Goal: Task Accomplishment & Management: Complete application form

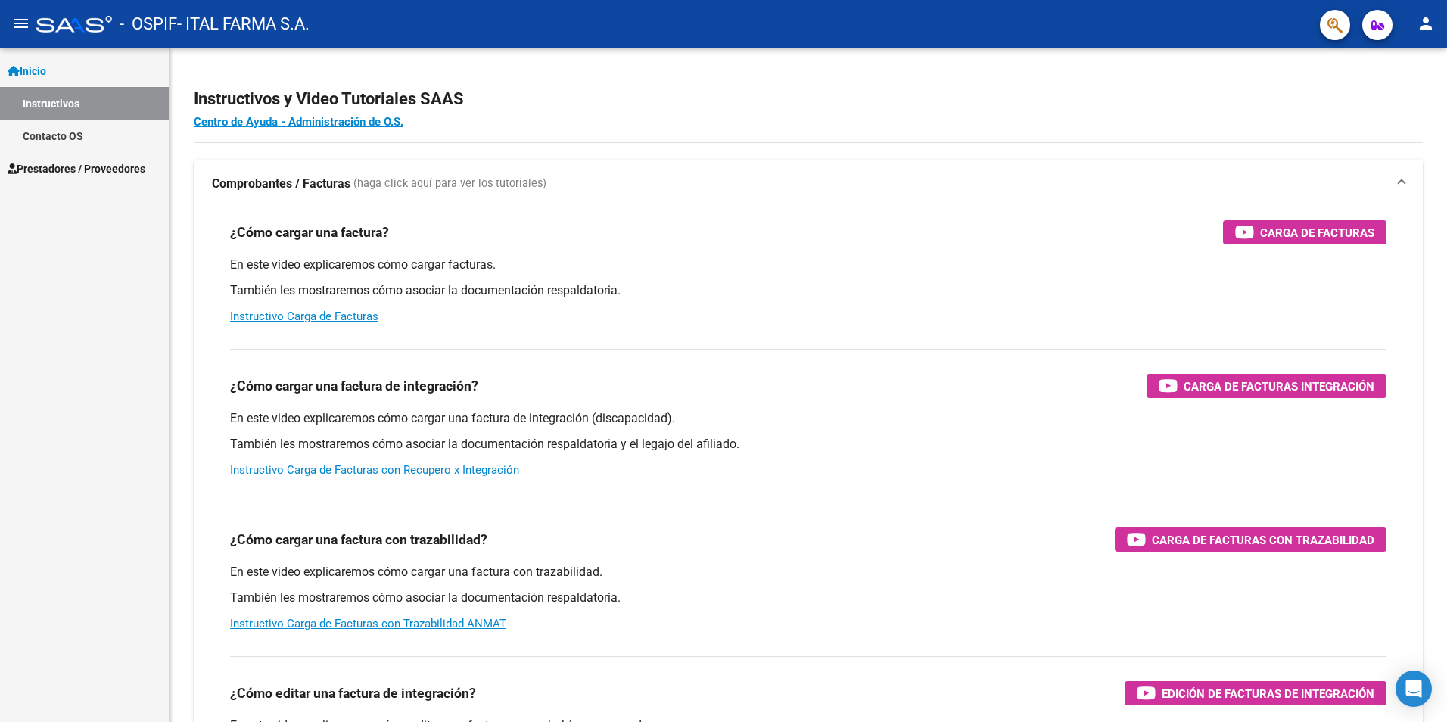
click at [101, 104] on link "Instructivos" at bounding box center [84, 103] width 169 height 33
click at [92, 70] on link "Inicio" at bounding box center [84, 70] width 169 height 33
click at [95, 104] on span "Prestadores / Proveedores" at bounding box center [77, 103] width 138 height 17
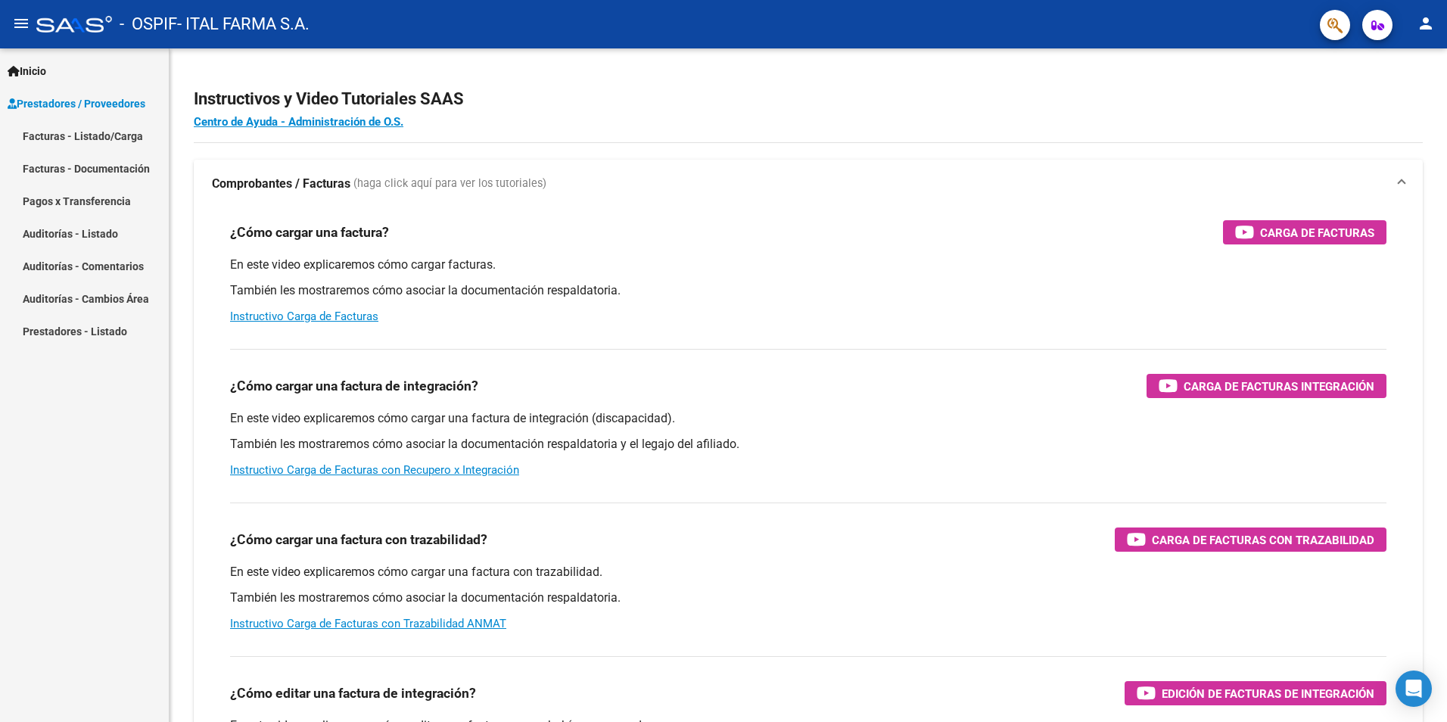
click at [59, 134] on link "Facturas - Listado/Carga" at bounding box center [84, 136] width 169 height 33
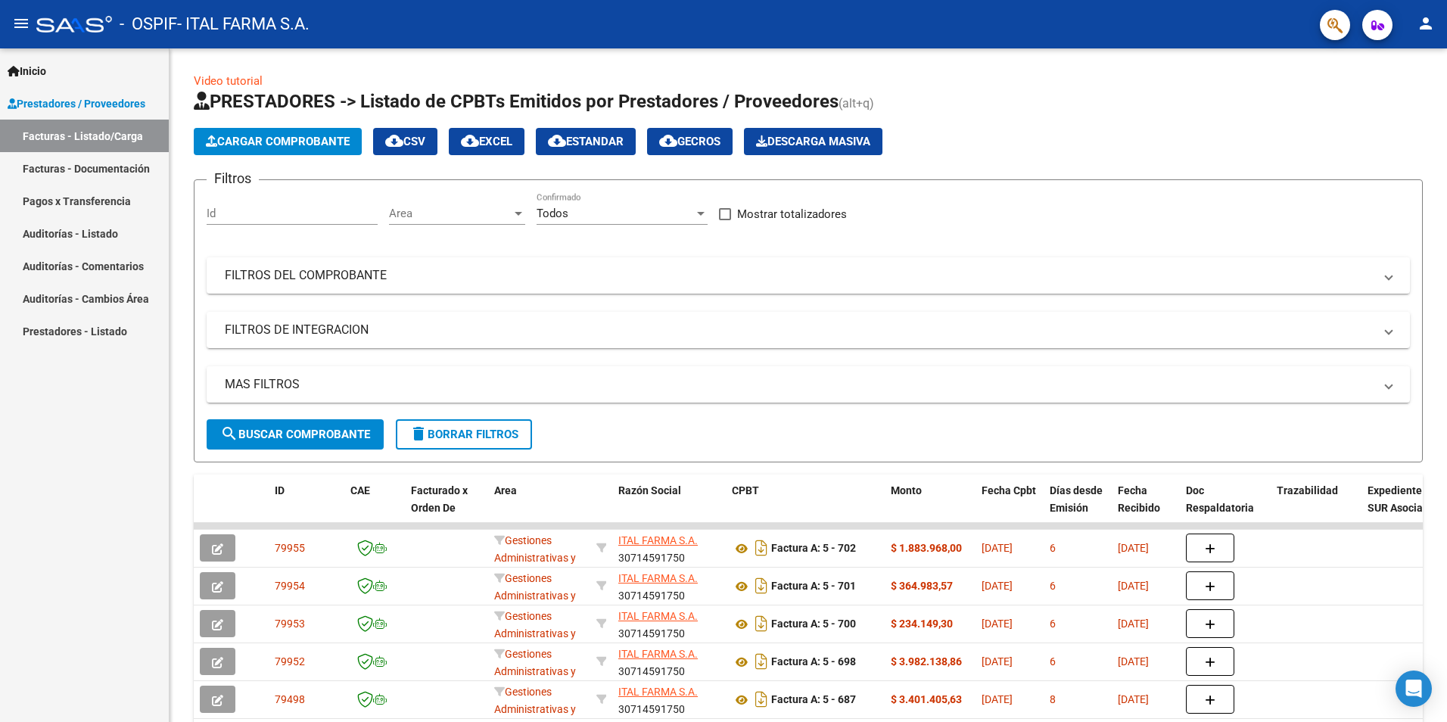
click at [284, 143] on span "Cargar Comprobante" at bounding box center [278, 142] width 144 height 14
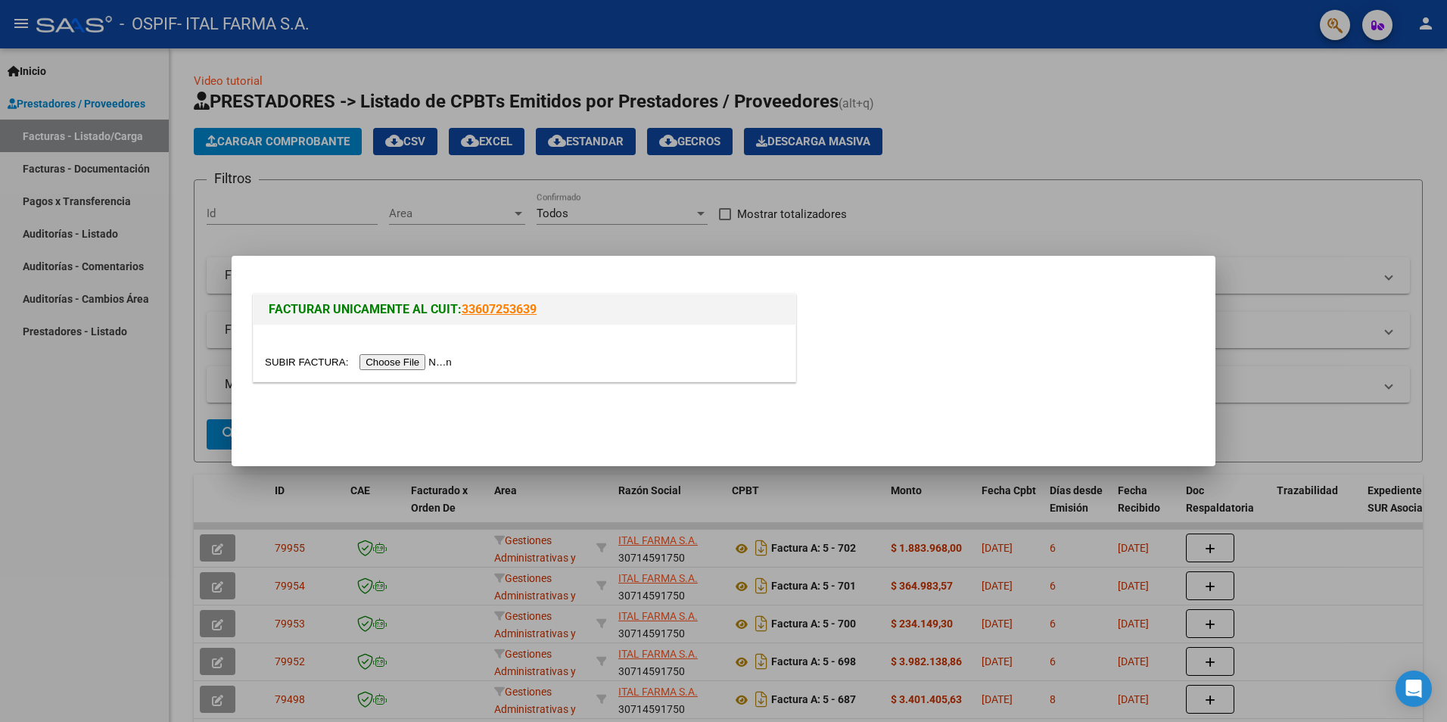
click at [403, 370] on div at bounding box center [524, 361] width 519 height 17
click at [403, 369] on input "file" at bounding box center [360, 362] width 191 height 16
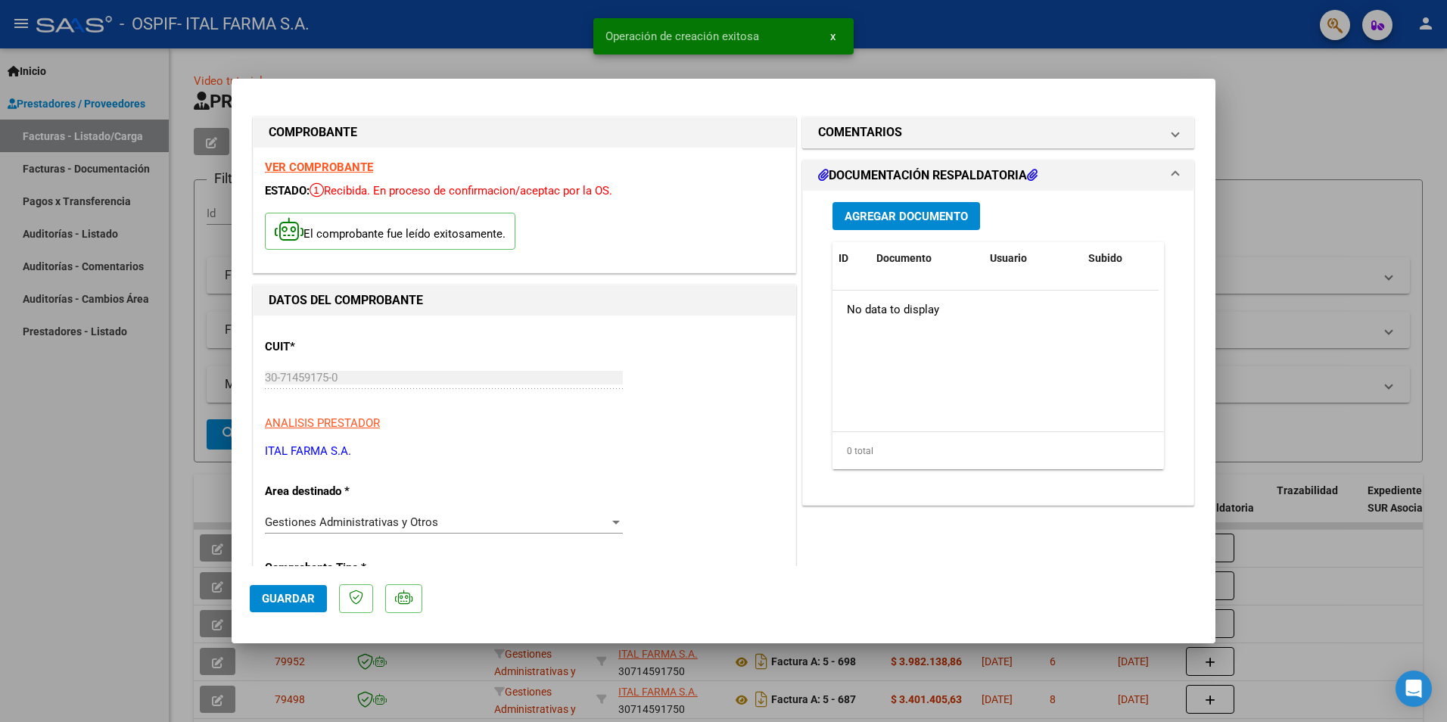
click at [296, 602] on span "Guardar" at bounding box center [288, 599] width 53 height 14
click at [1296, 86] on div at bounding box center [723, 361] width 1447 height 722
type input "$ 0,00"
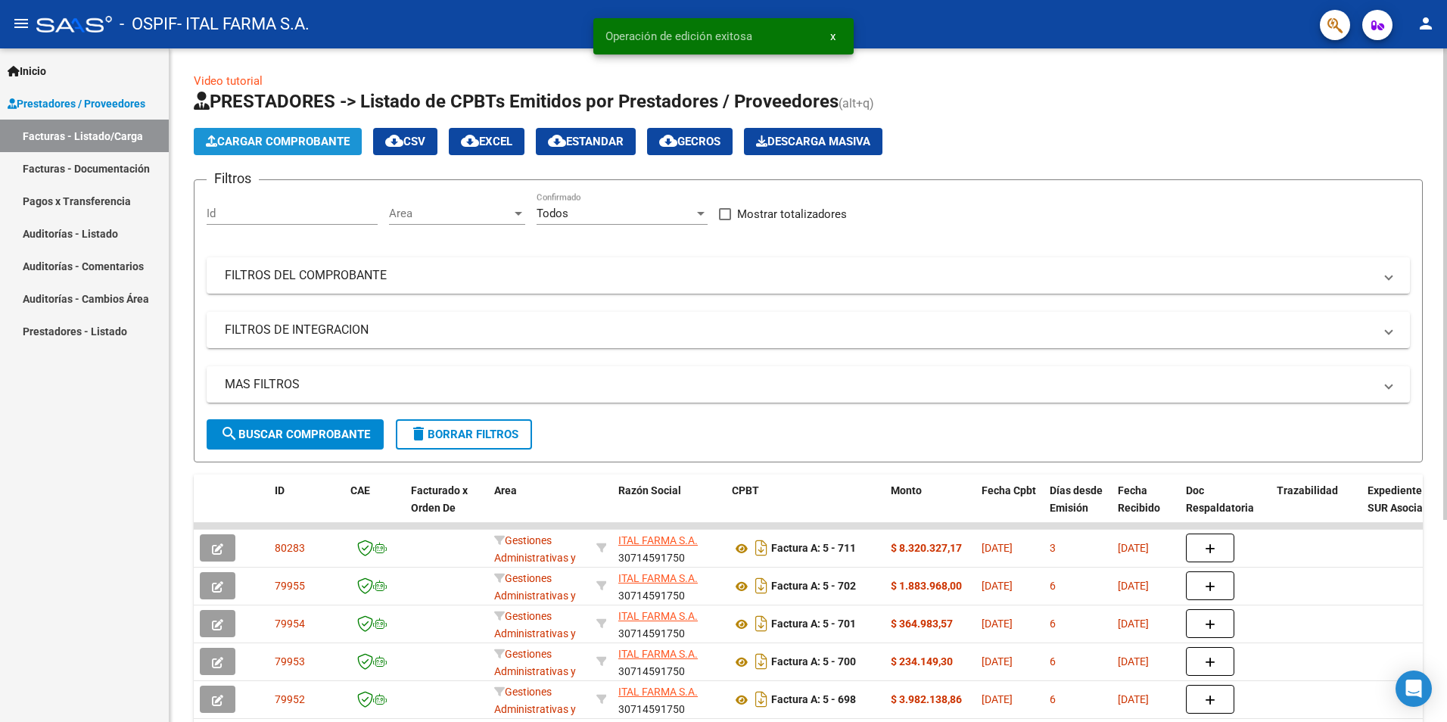
click at [240, 138] on span "Cargar Comprobante" at bounding box center [278, 142] width 144 height 14
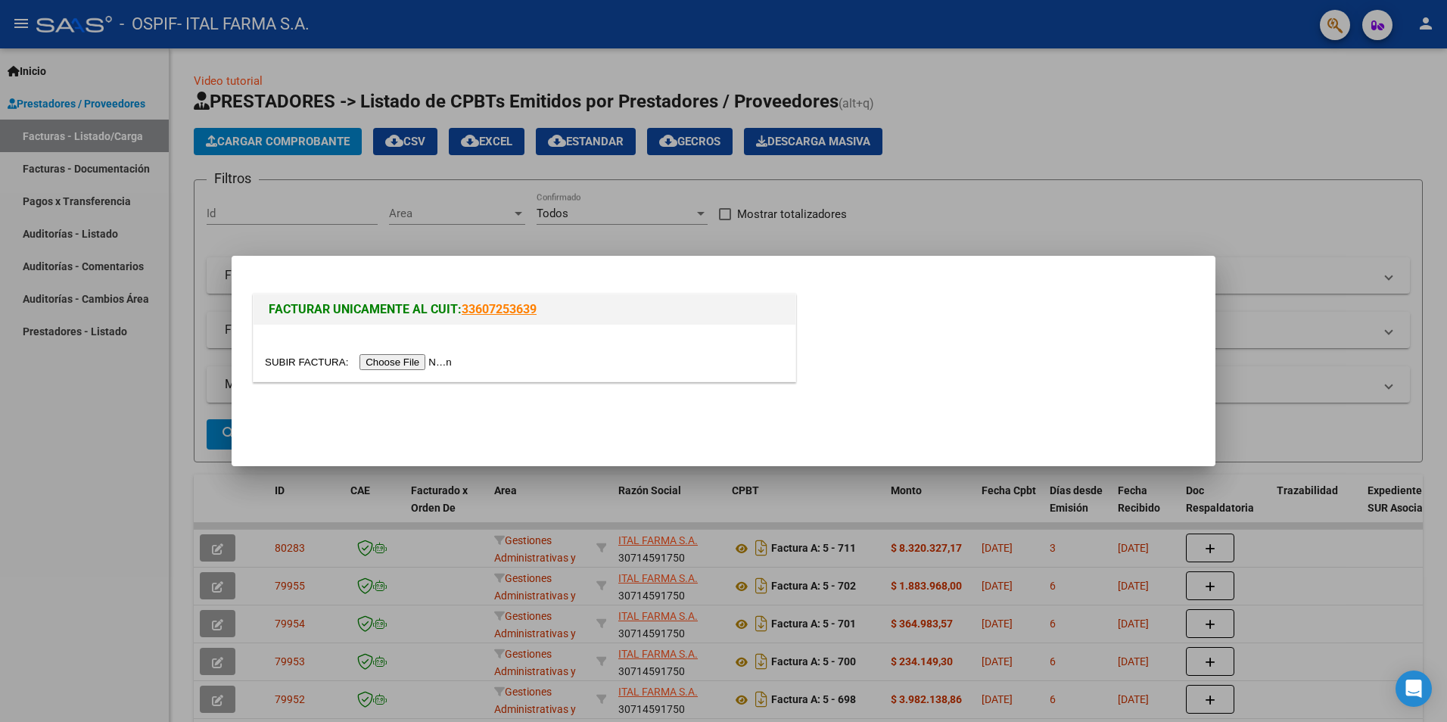
click at [403, 369] on input "file" at bounding box center [360, 362] width 191 height 16
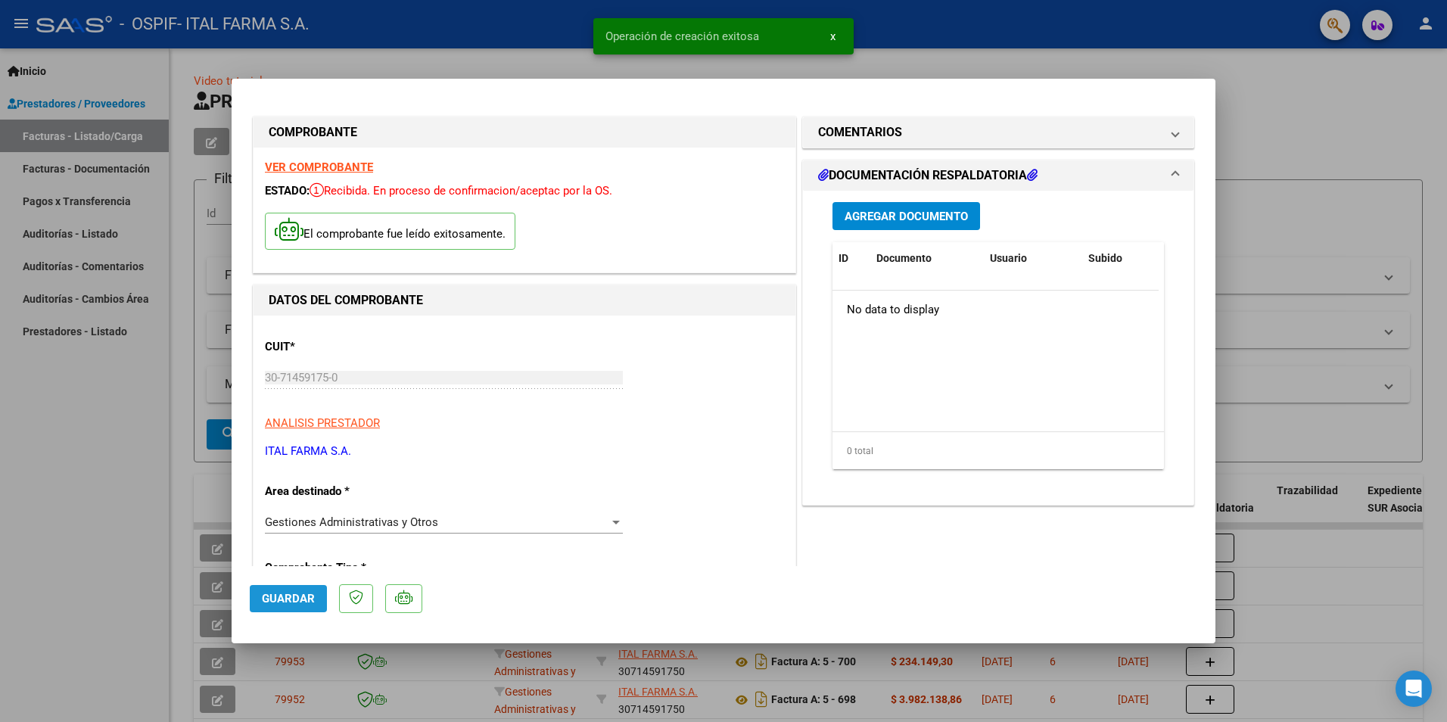
click at [299, 593] on span "Guardar" at bounding box center [288, 599] width 53 height 14
click at [1270, 101] on div at bounding box center [723, 361] width 1447 height 722
type input "$ 0,00"
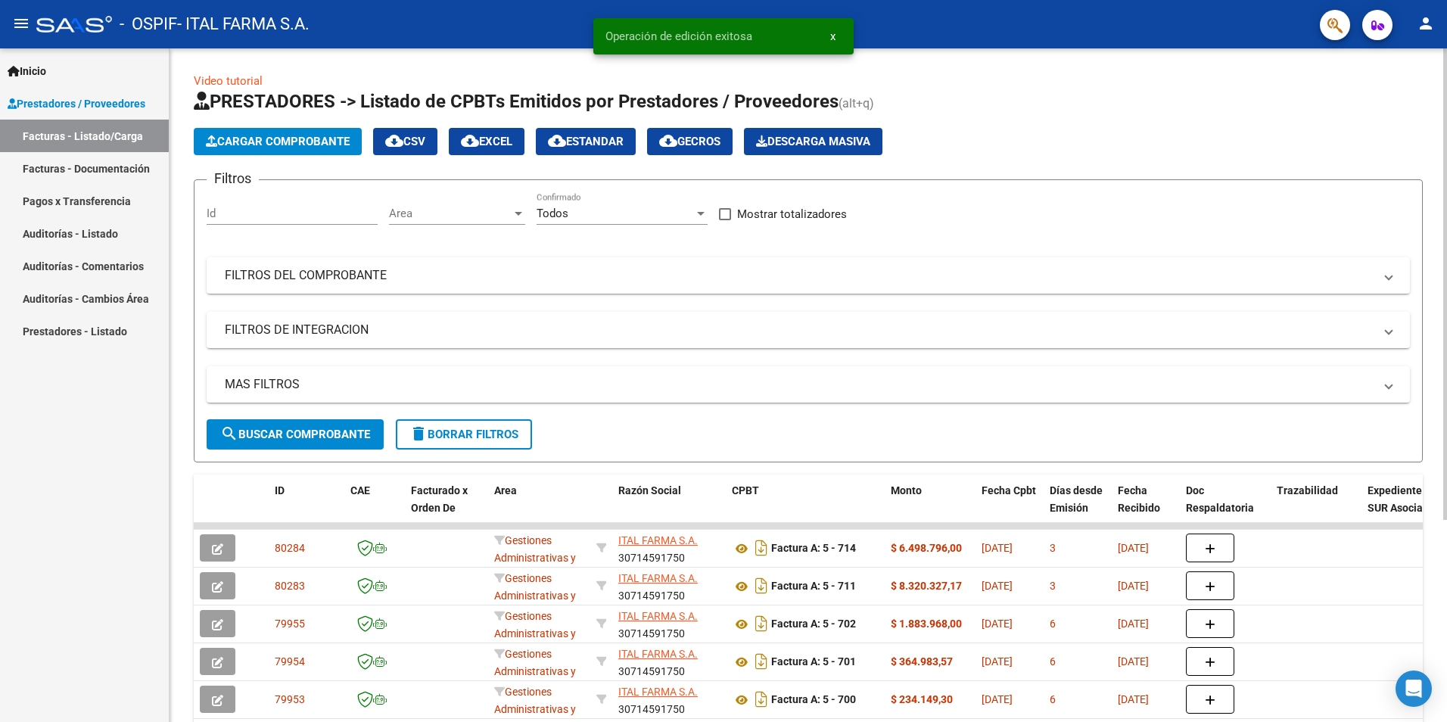
click at [285, 145] on span "Cargar Comprobante" at bounding box center [278, 142] width 144 height 14
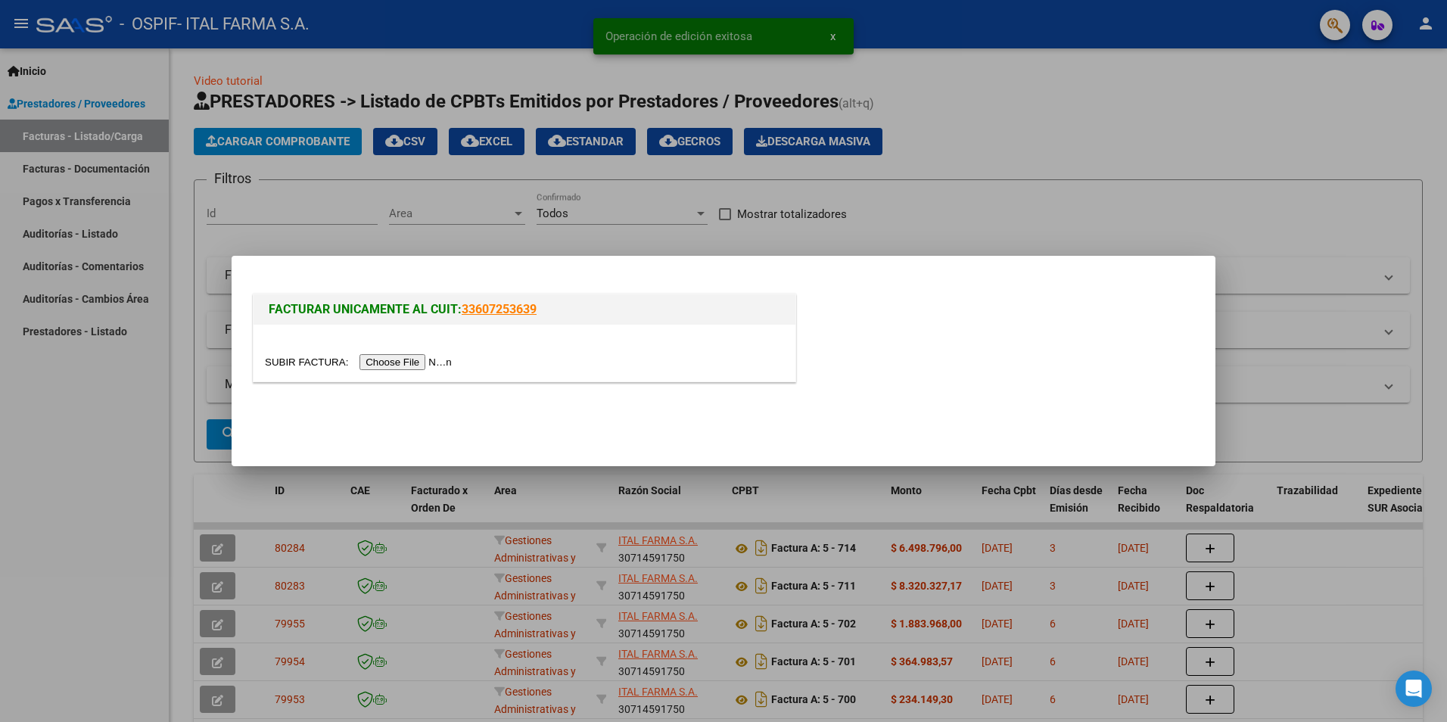
click at [417, 360] on input "file" at bounding box center [360, 362] width 191 height 16
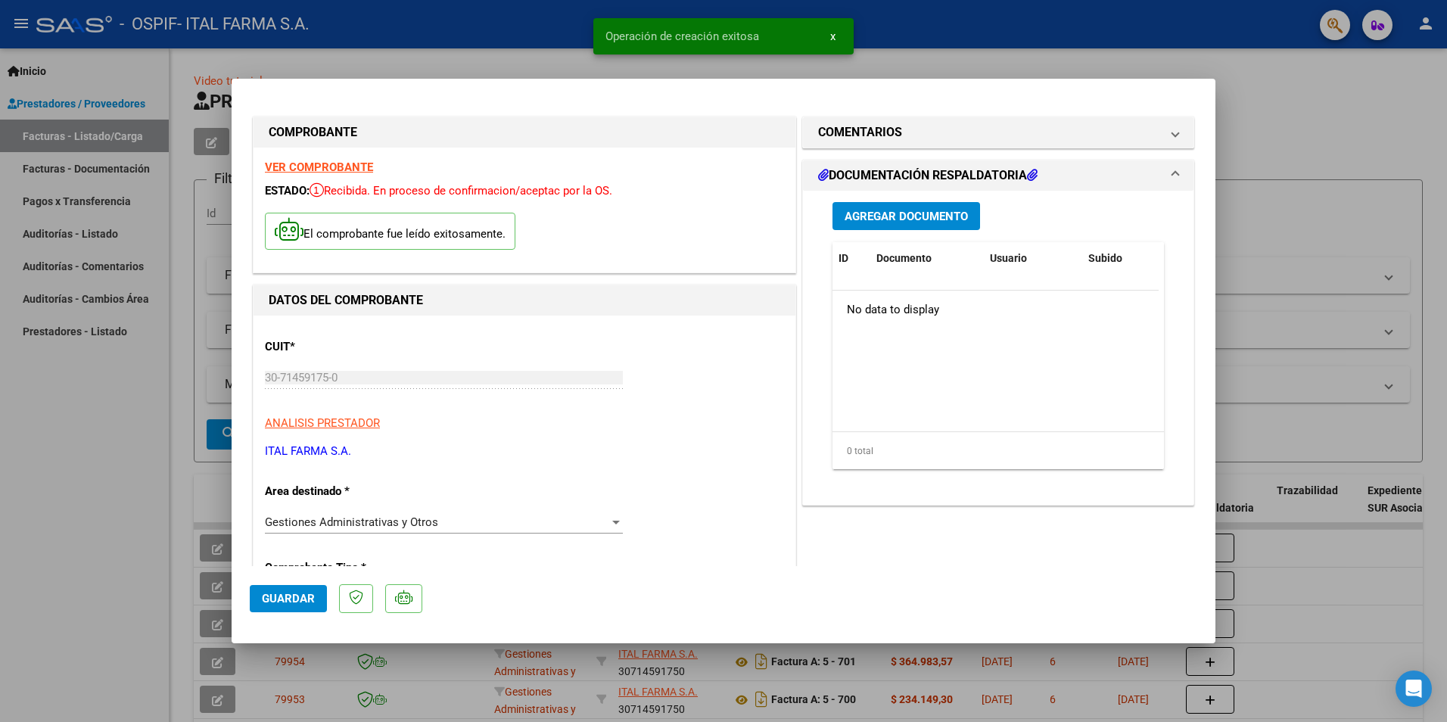
click at [291, 597] on span "Guardar" at bounding box center [288, 599] width 53 height 14
click at [1353, 98] on div at bounding box center [723, 361] width 1447 height 722
type input "$ 0,00"
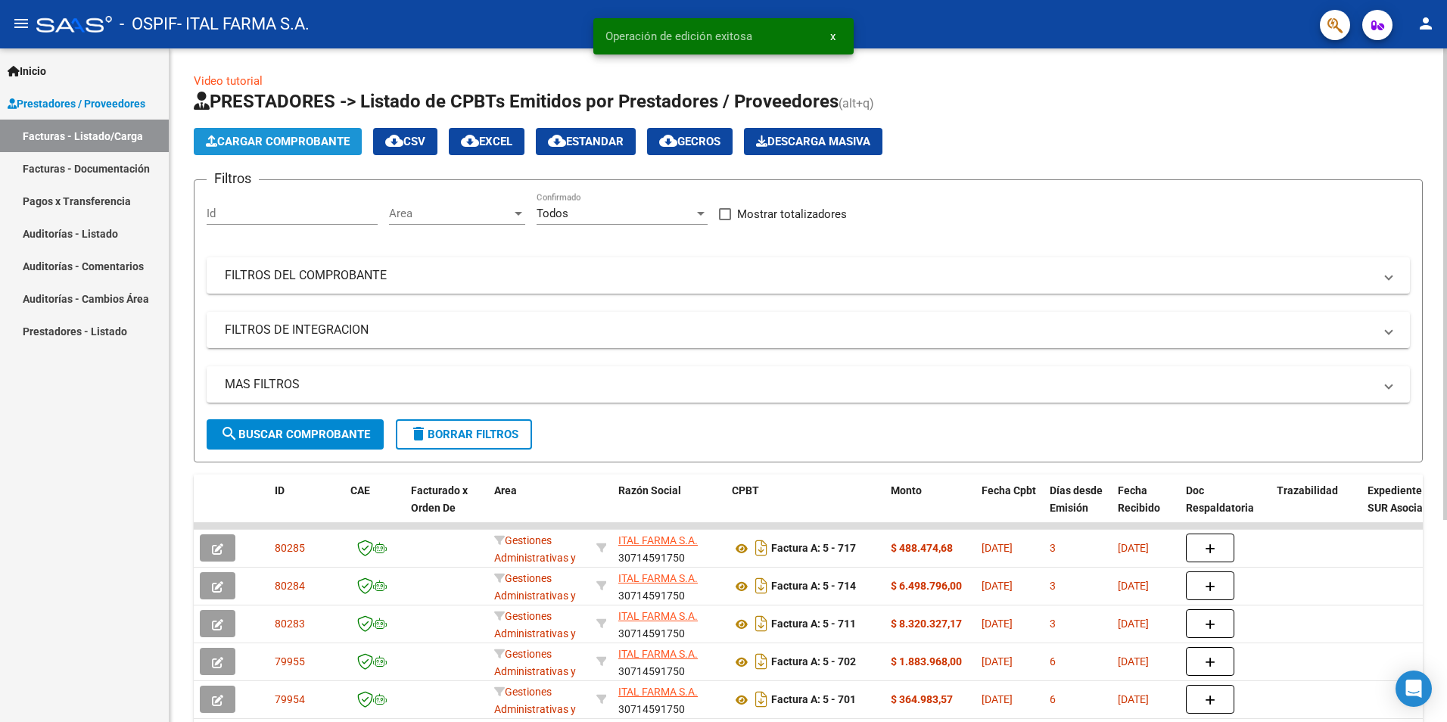
click at [293, 143] on span "Cargar Comprobante" at bounding box center [278, 142] width 144 height 14
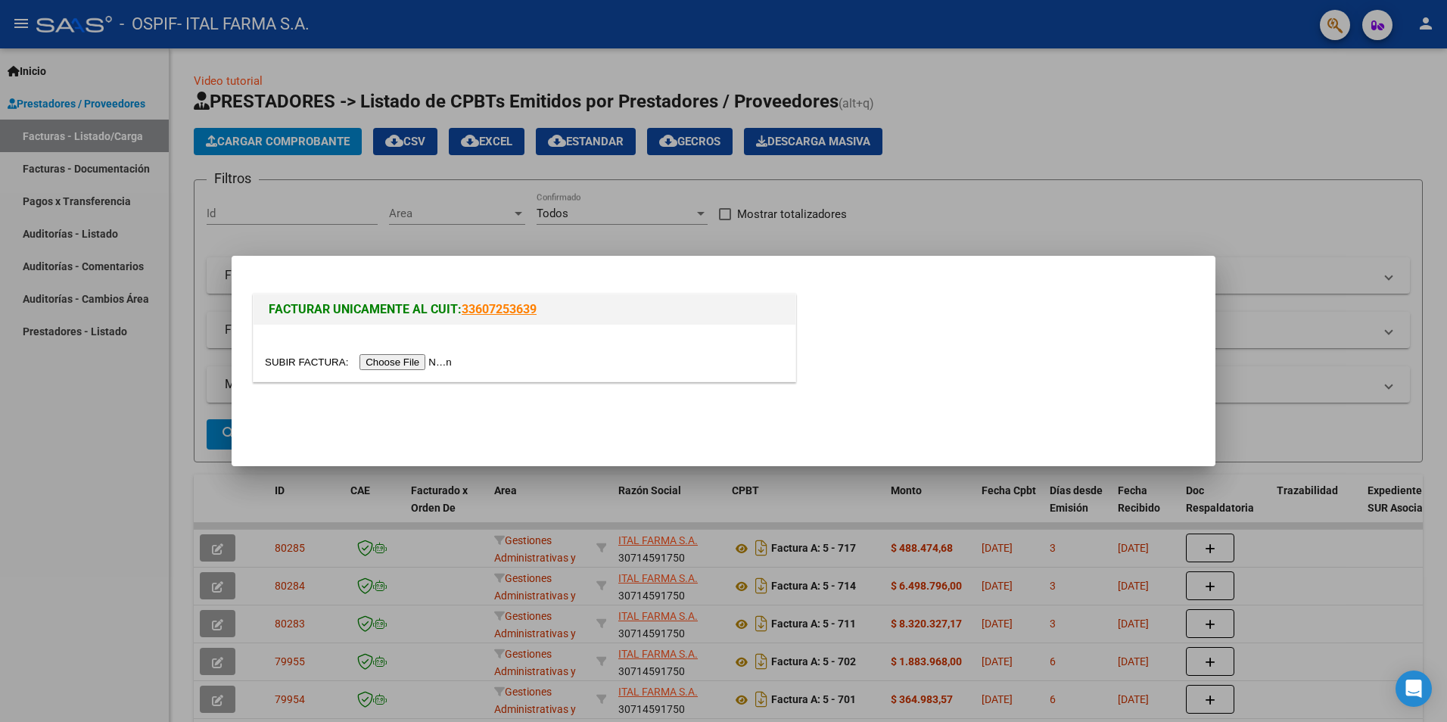
click at [382, 364] on input "file" at bounding box center [360, 362] width 191 height 16
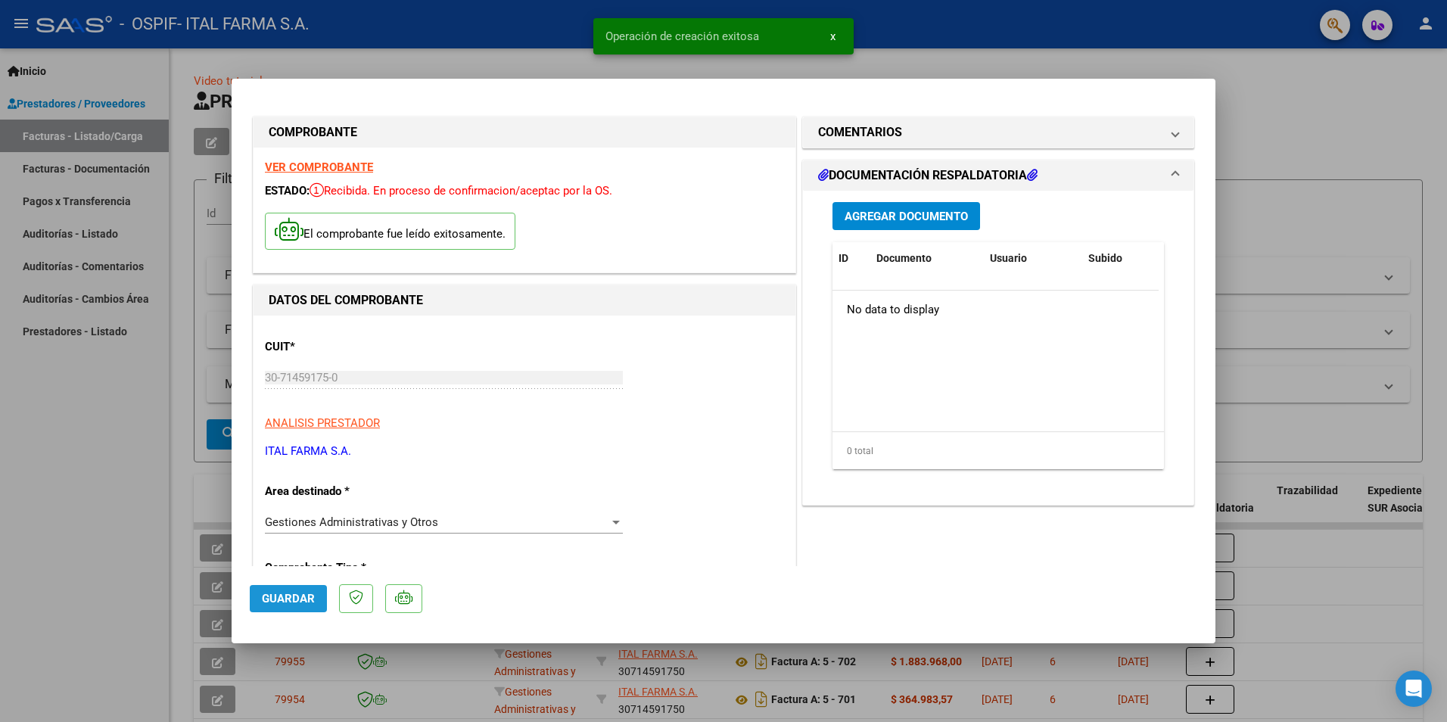
click at [301, 601] on span "Guardar" at bounding box center [288, 599] width 53 height 14
click at [1274, 102] on div at bounding box center [723, 361] width 1447 height 722
type input "$ 0,00"
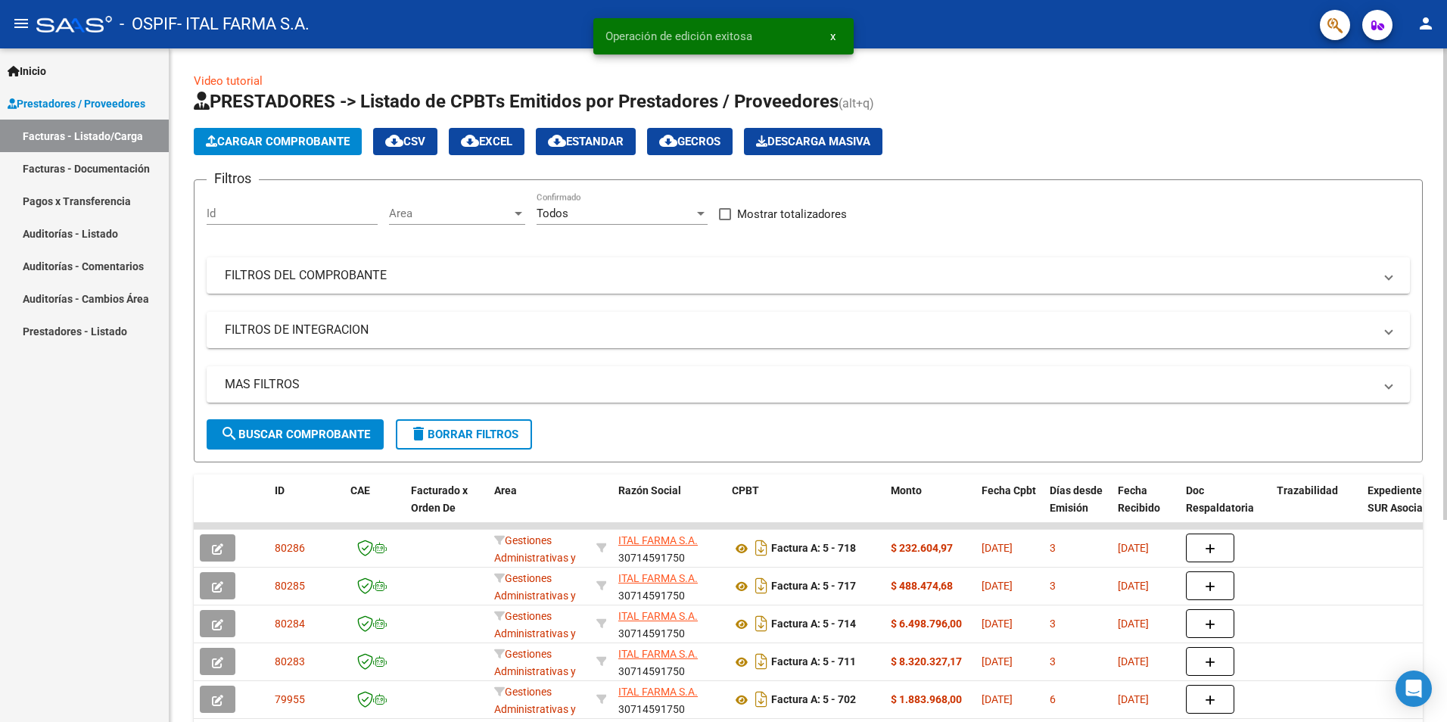
click at [257, 141] on span "Cargar Comprobante" at bounding box center [278, 142] width 144 height 14
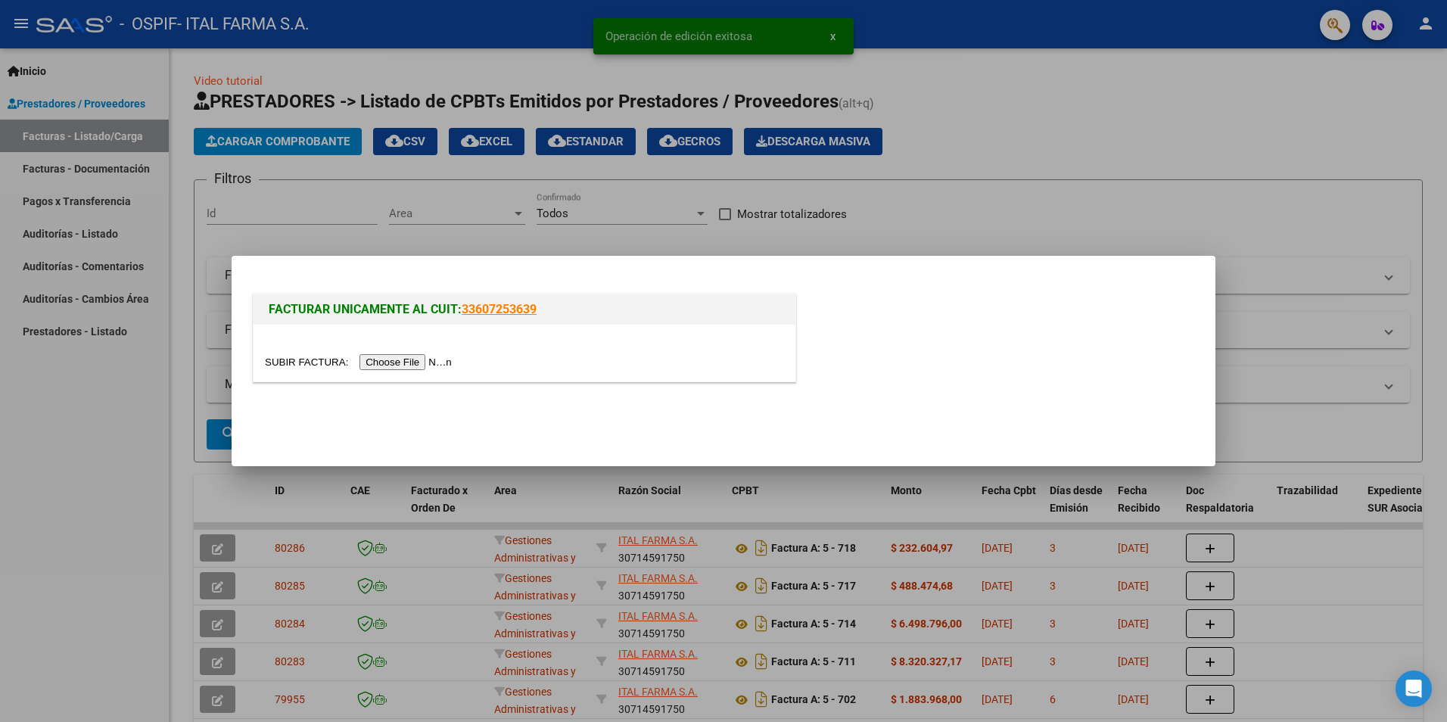
click at [372, 359] on input "file" at bounding box center [360, 362] width 191 height 16
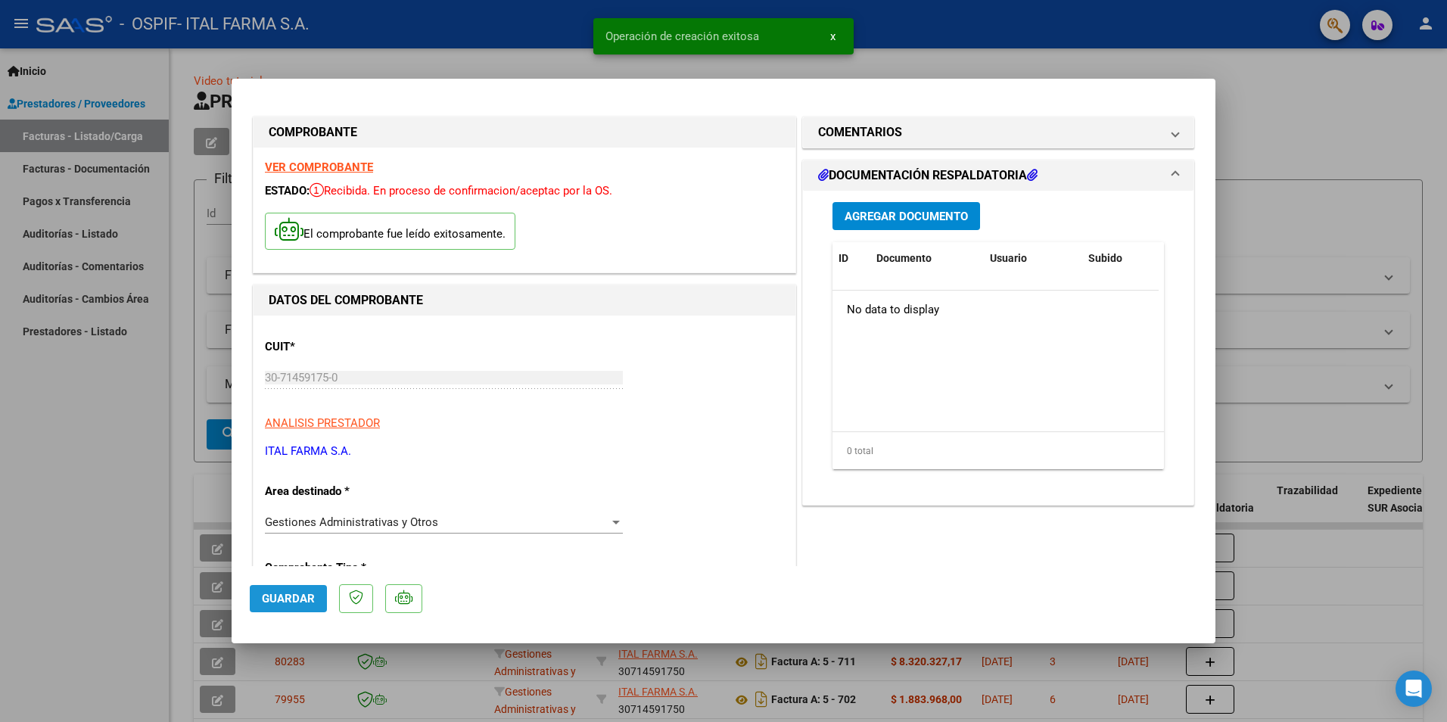
click at [288, 592] on span "Guardar" at bounding box center [288, 599] width 53 height 14
click at [1239, 86] on div at bounding box center [723, 361] width 1447 height 722
type input "$ 0,00"
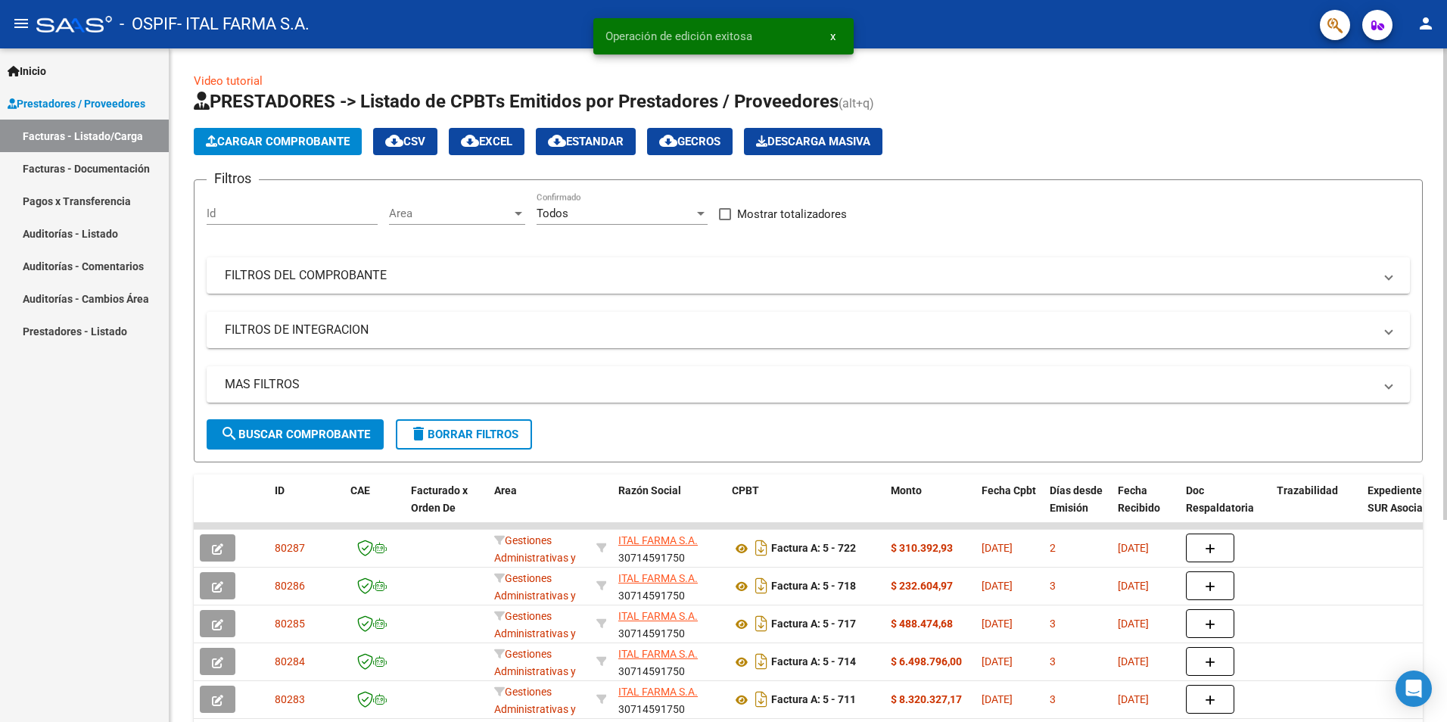
click at [254, 136] on span "Cargar Comprobante" at bounding box center [278, 142] width 144 height 14
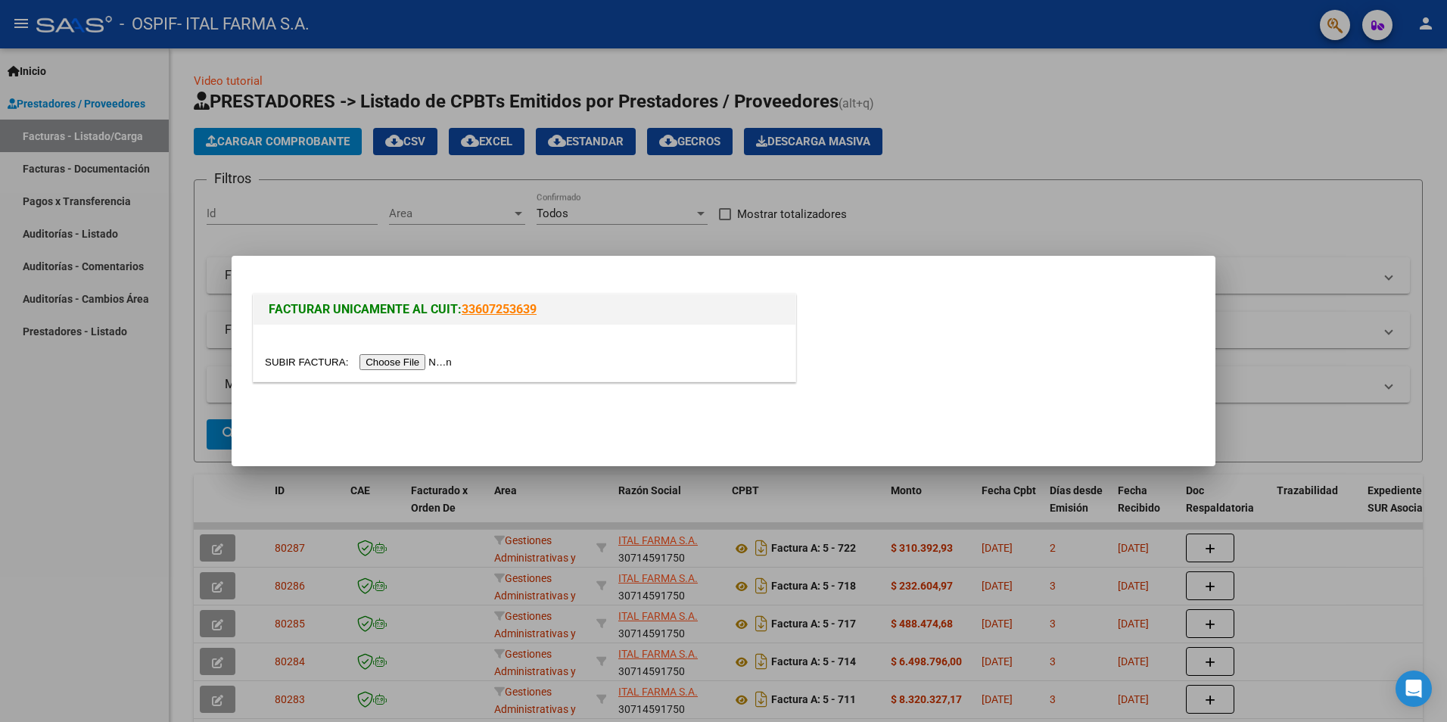
click at [384, 362] on input "file" at bounding box center [360, 362] width 191 height 16
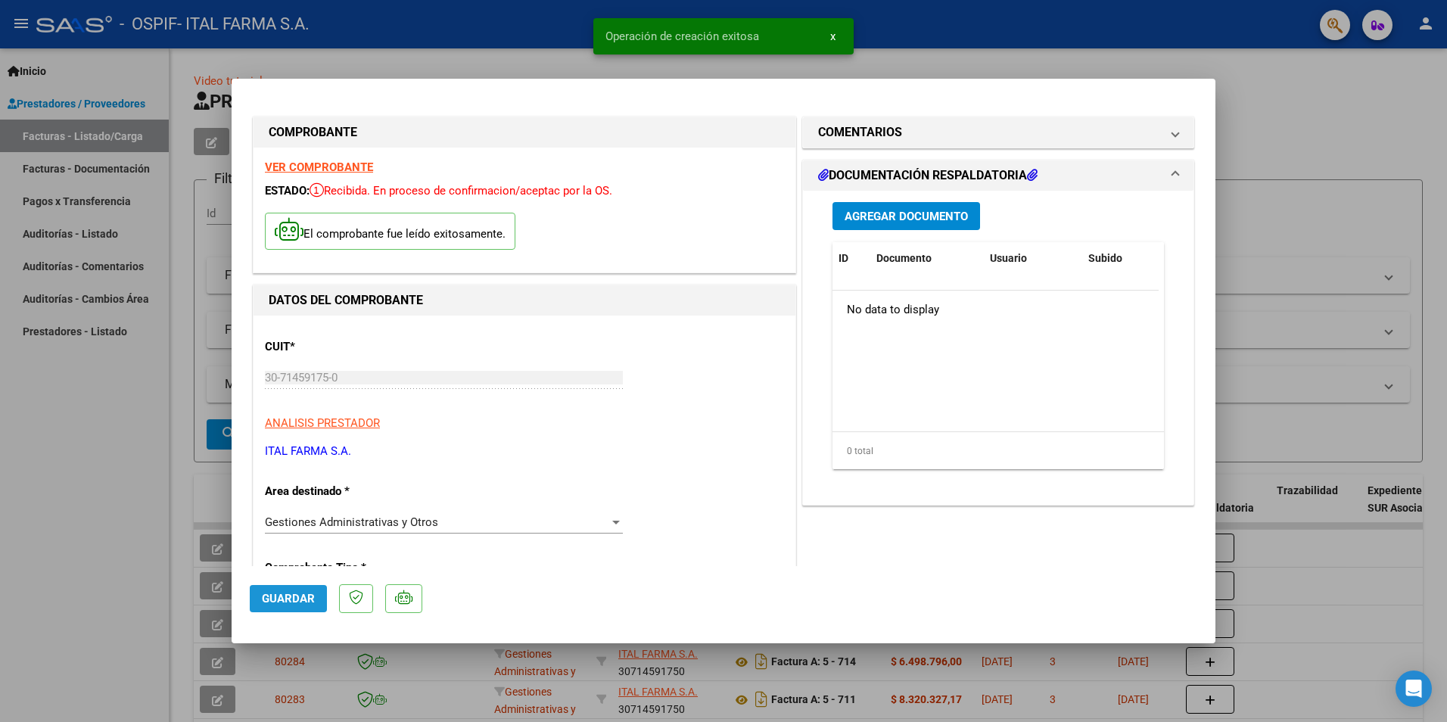
click at [284, 591] on button "Guardar" at bounding box center [288, 598] width 77 height 27
click at [1238, 74] on div at bounding box center [723, 361] width 1447 height 722
type input "$ 0,00"
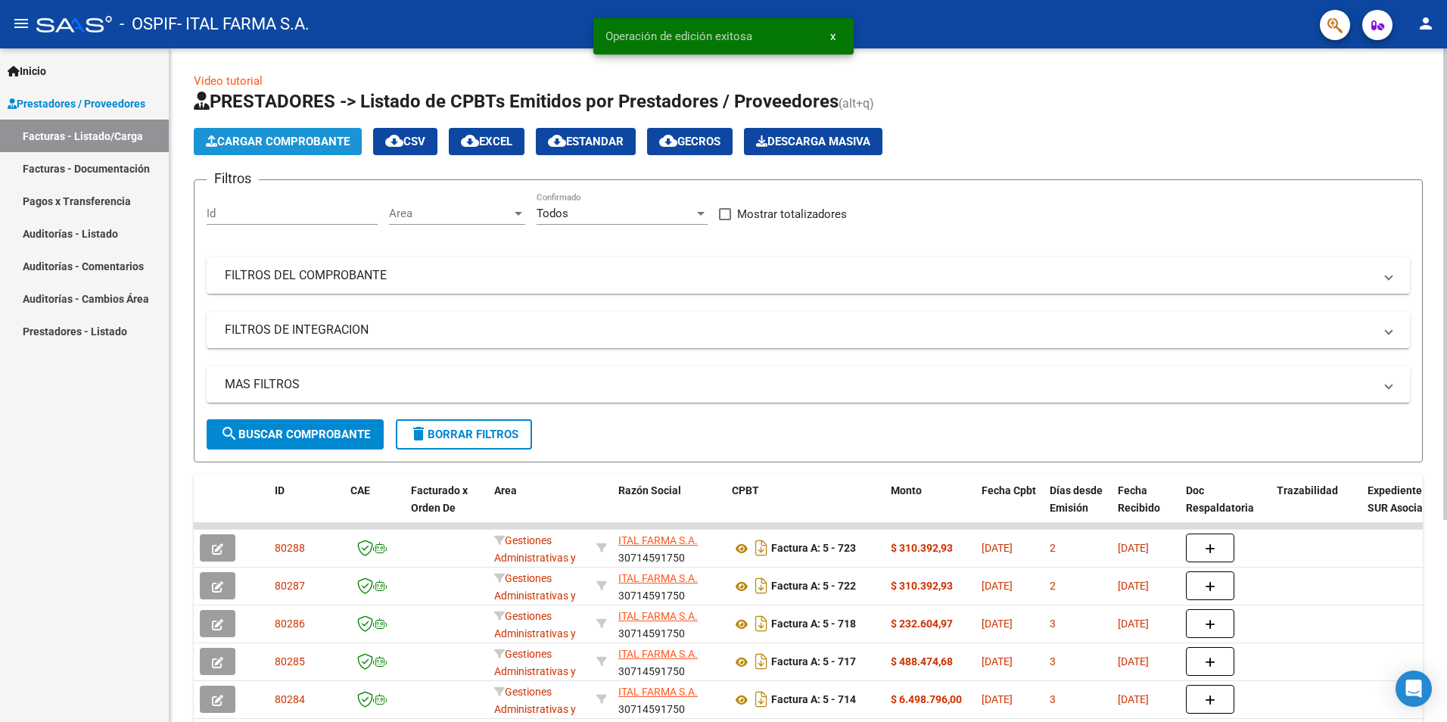
click at [266, 148] on span "Cargar Comprobante" at bounding box center [278, 142] width 144 height 14
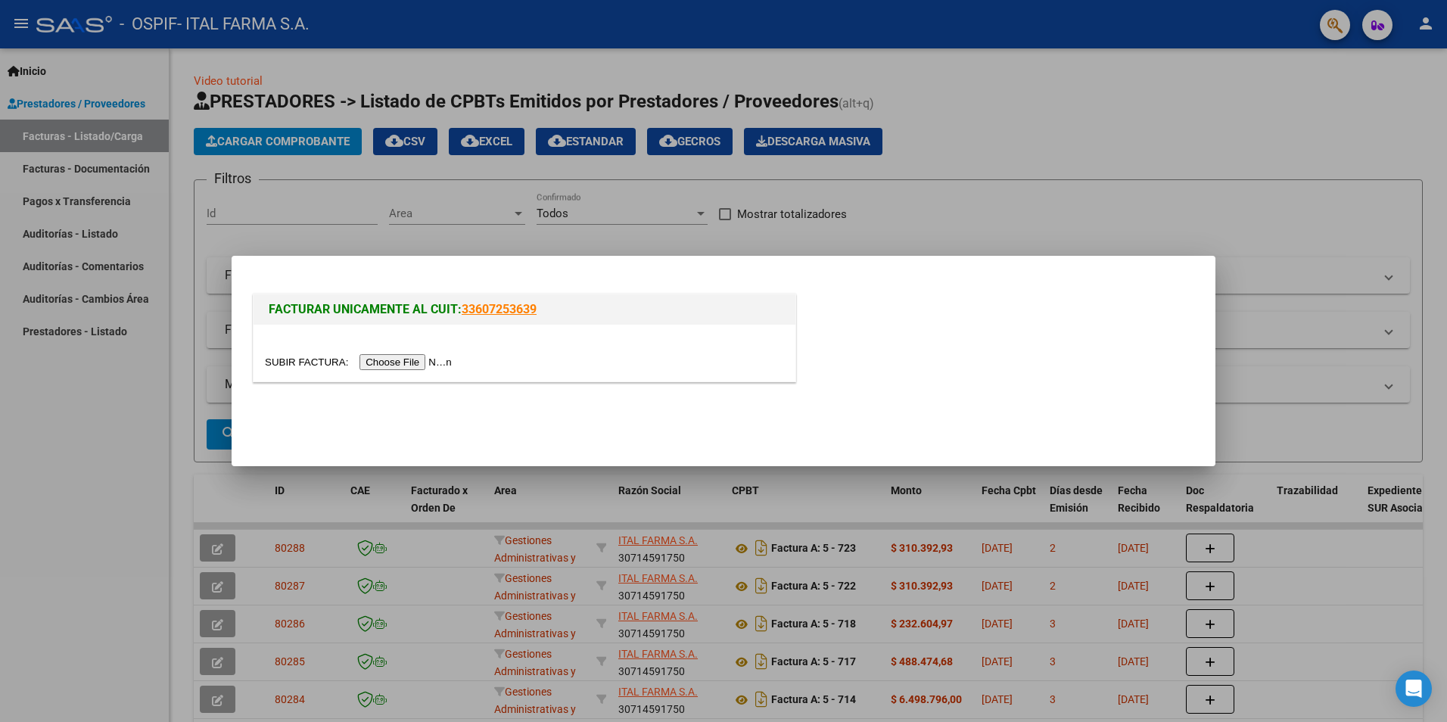
click at [409, 358] on input "file" at bounding box center [360, 362] width 191 height 16
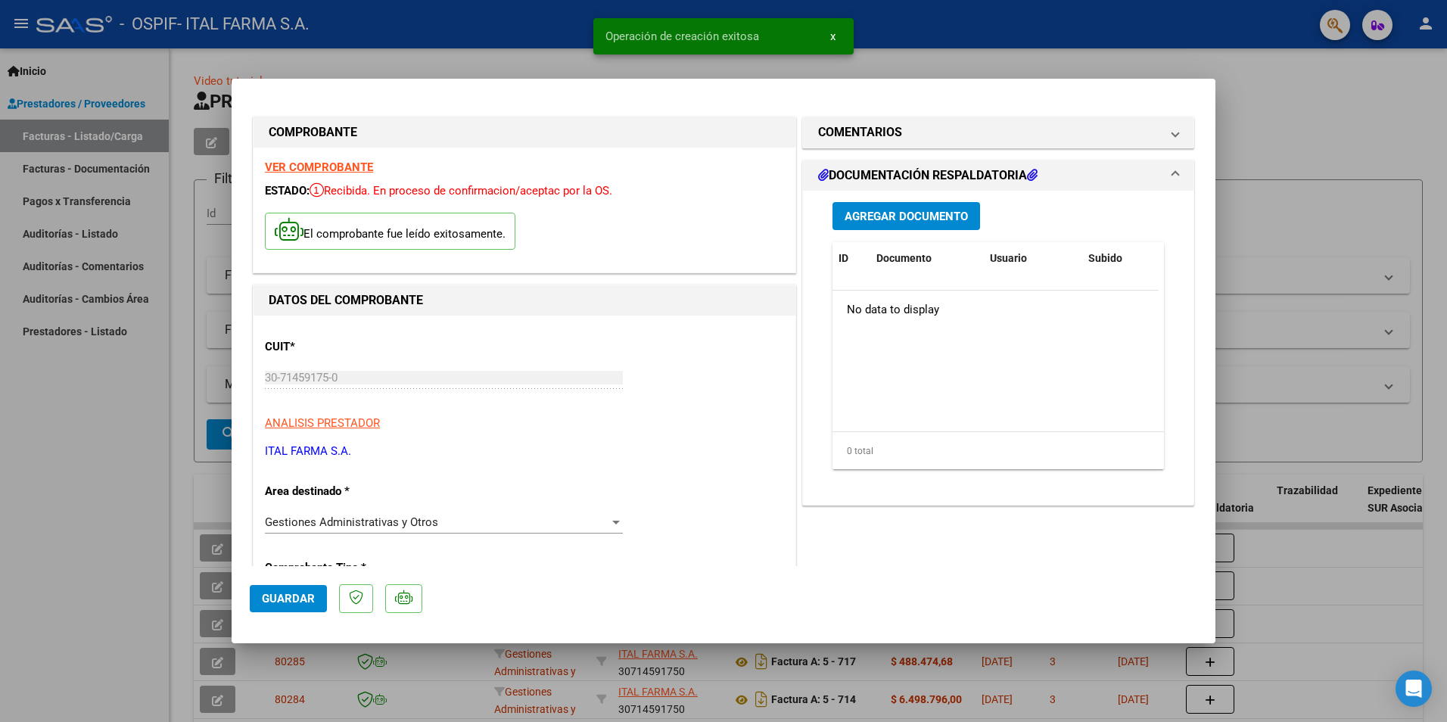
click at [288, 590] on button "Guardar" at bounding box center [288, 598] width 77 height 27
click at [1296, 91] on div at bounding box center [723, 361] width 1447 height 722
type input "$ 0,00"
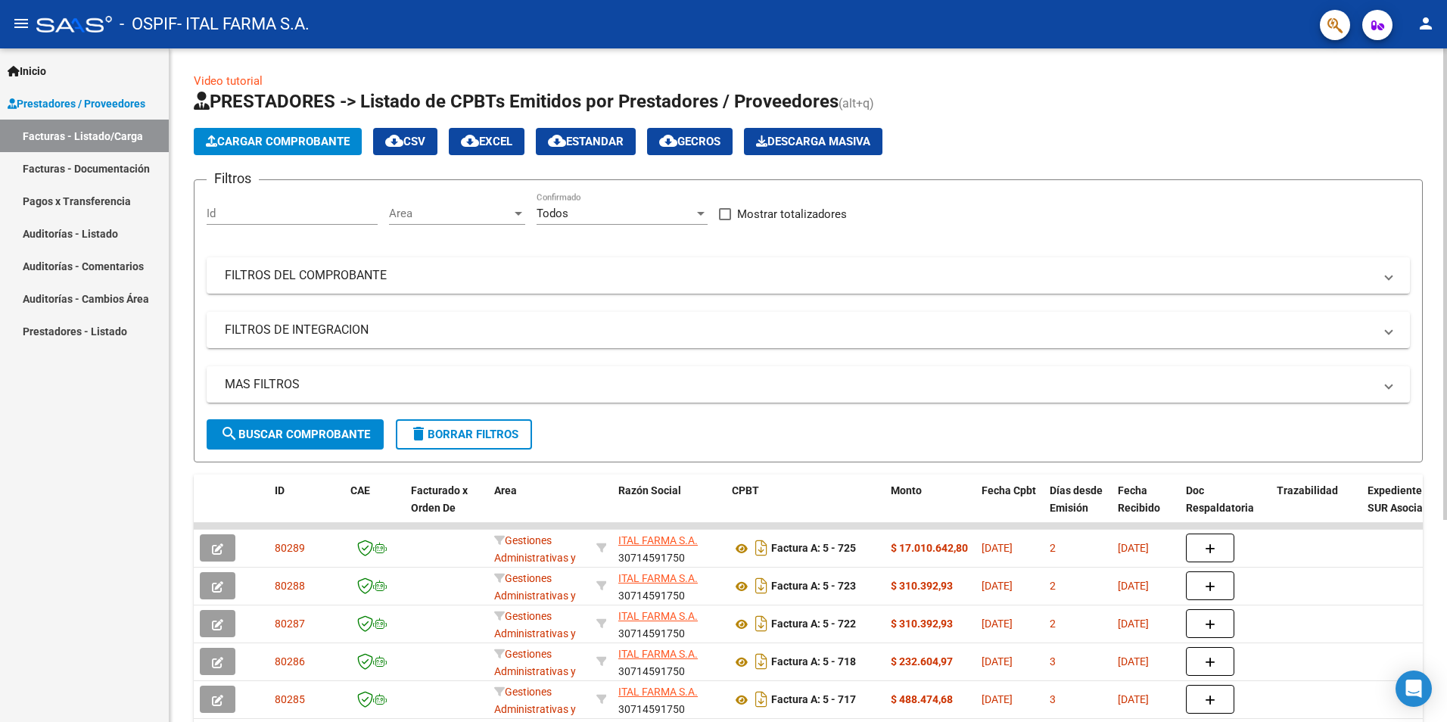
click at [327, 144] on span "Cargar Comprobante" at bounding box center [278, 142] width 144 height 14
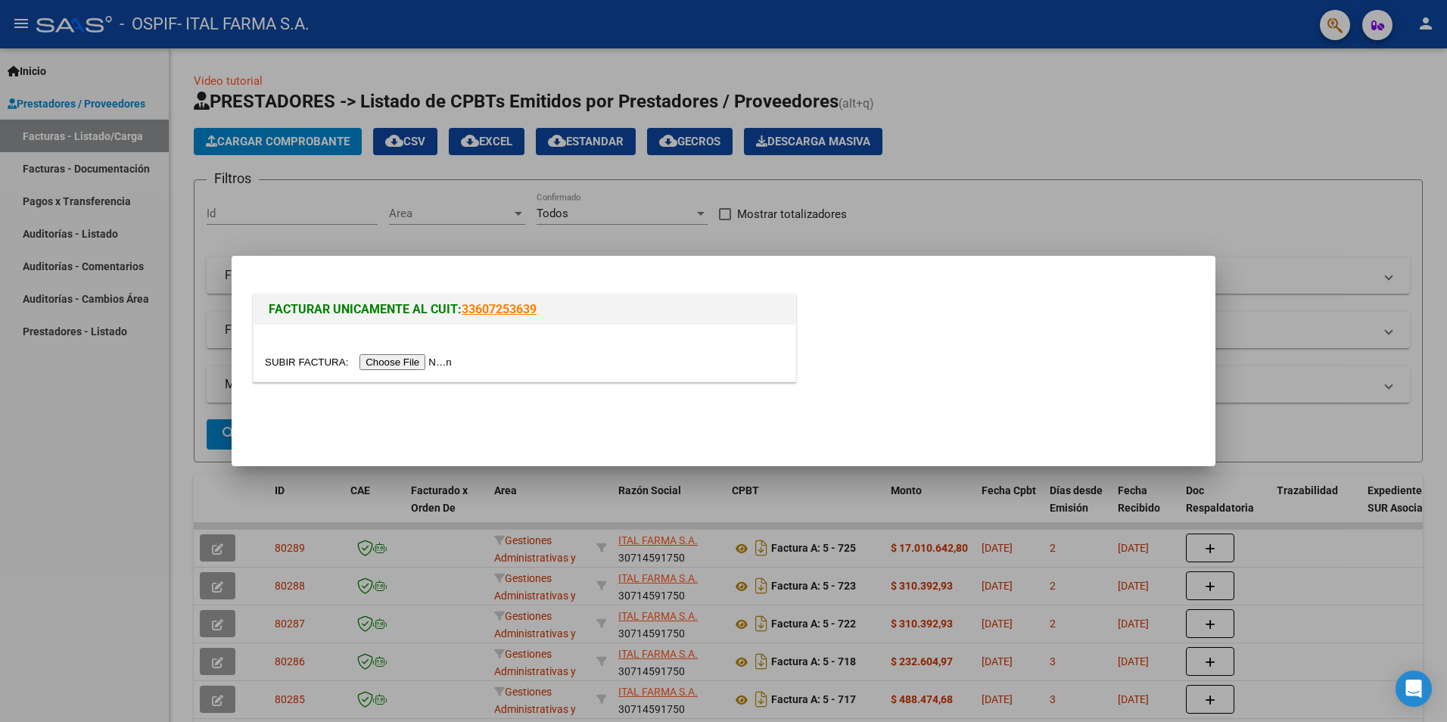
click at [427, 358] on input "file" at bounding box center [360, 362] width 191 height 16
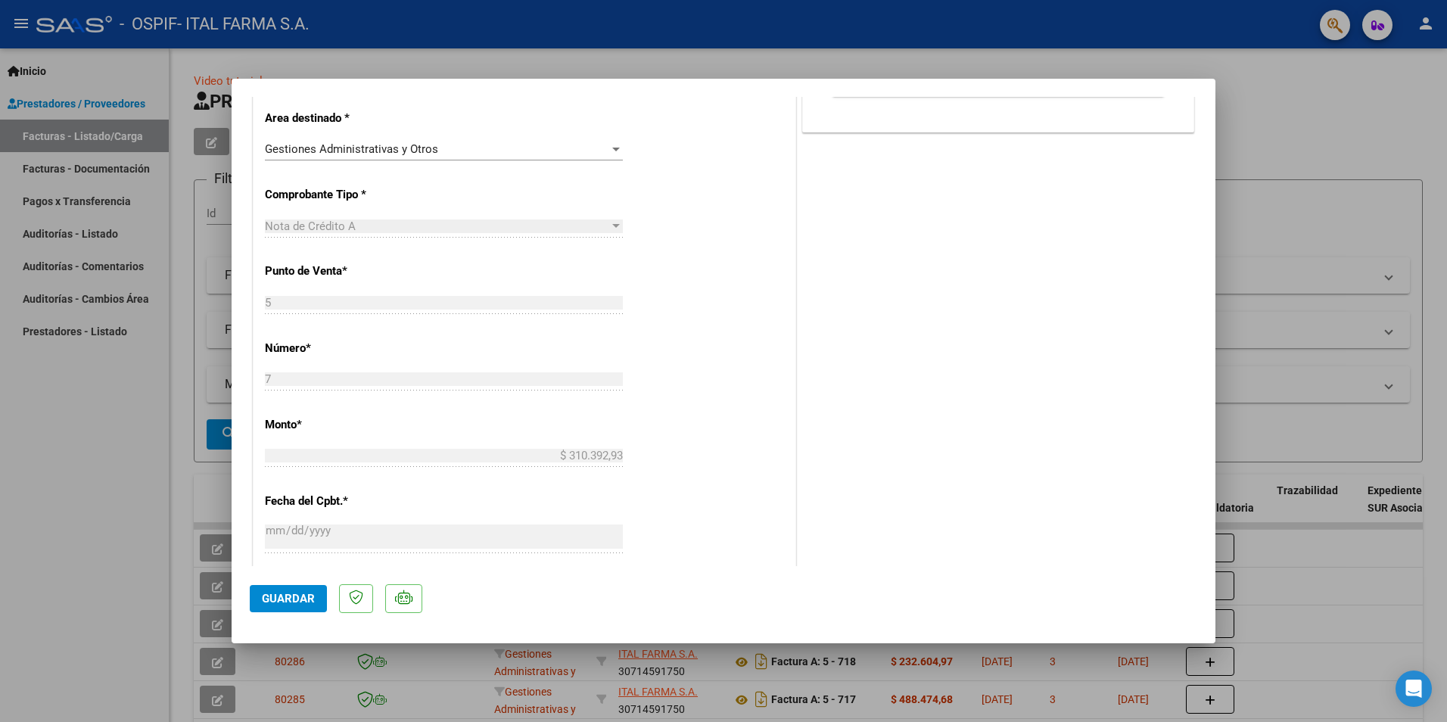
scroll to position [361, 0]
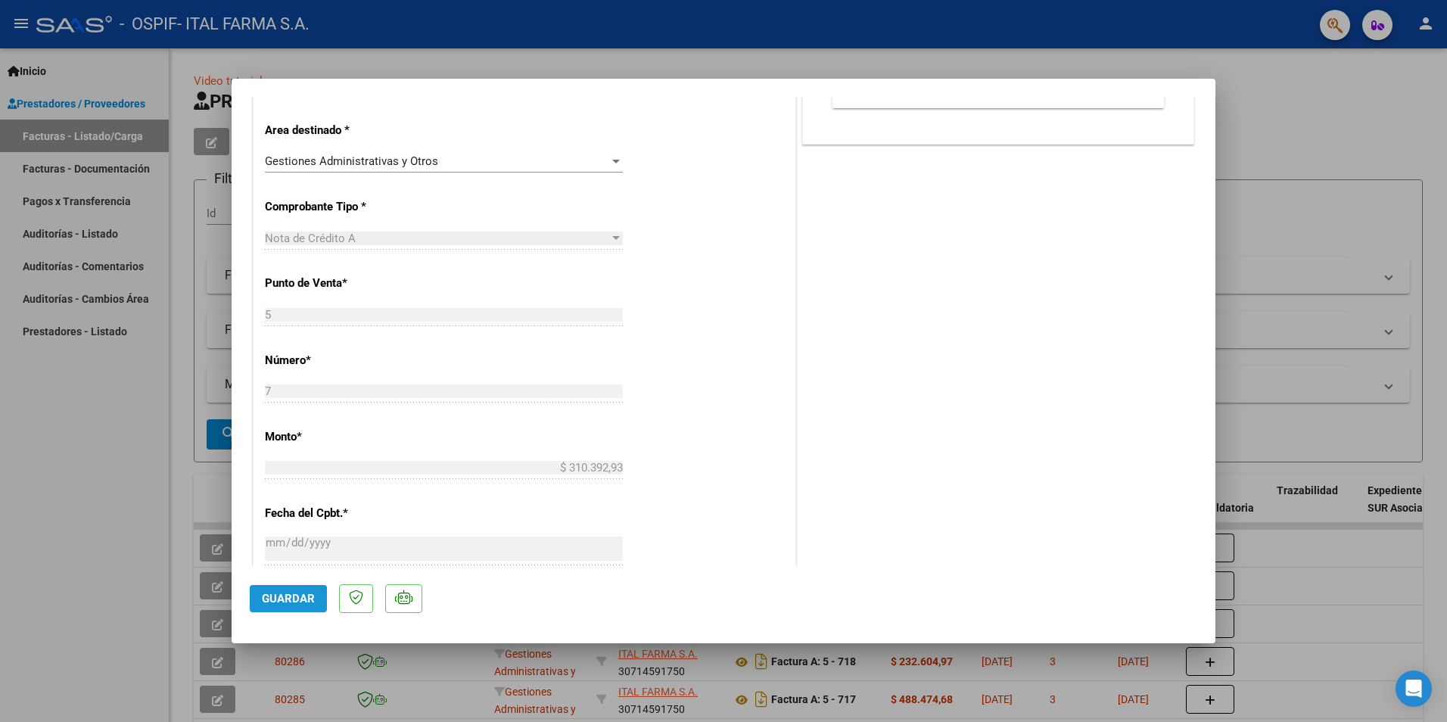
click at [273, 599] on span "Guardar" at bounding box center [288, 599] width 53 height 14
click at [1233, 190] on div at bounding box center [723, 361] width 1447 height 722
type input "$ 0,00"
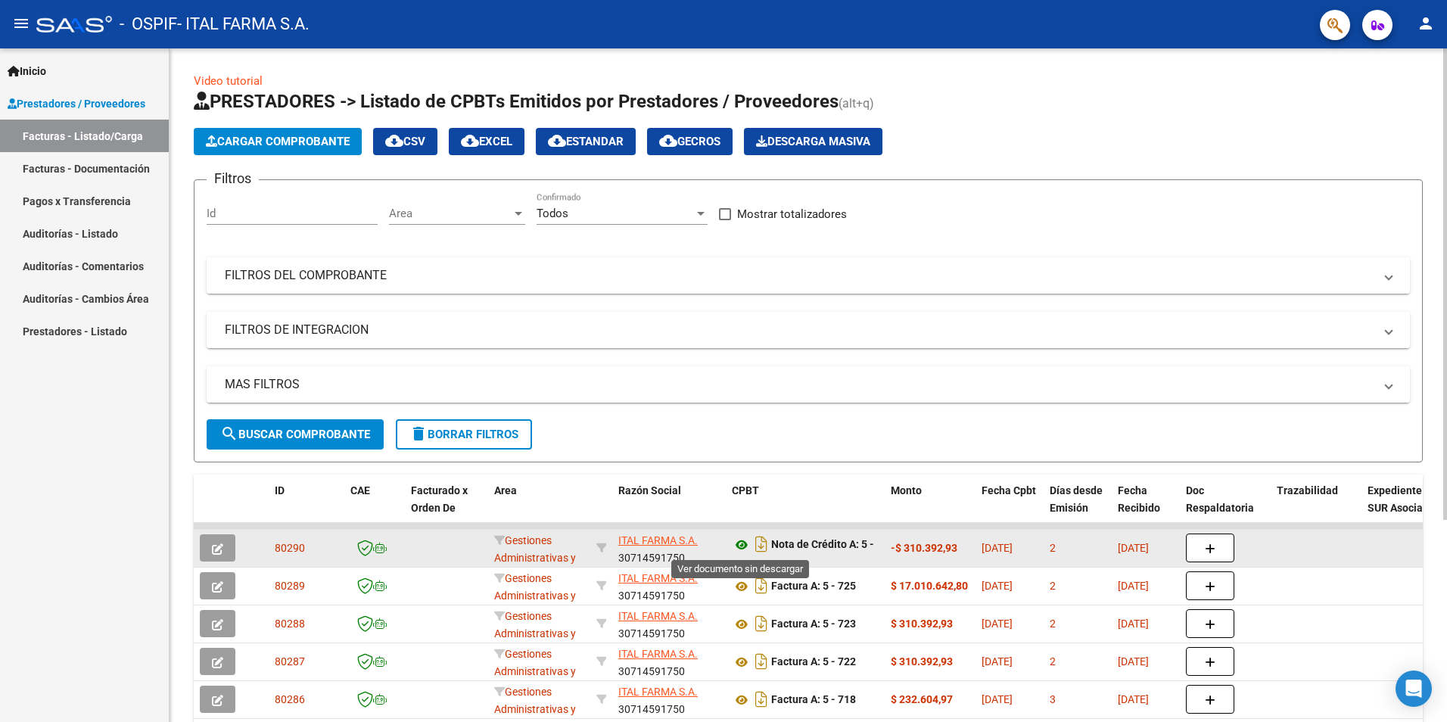
click at [742, 540] on icon at bounding box center [742, 545] width 20 height 18
